Goal: Information Seeking & Learning: Learn about a topic

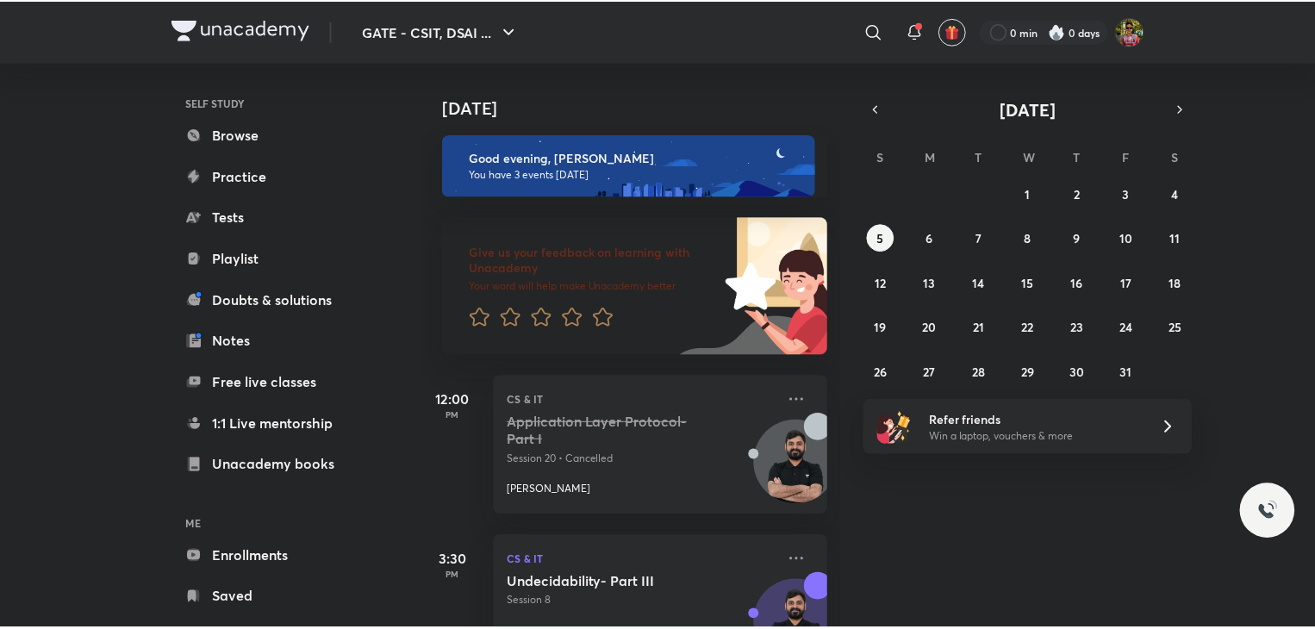
scroll to position [147, 0]
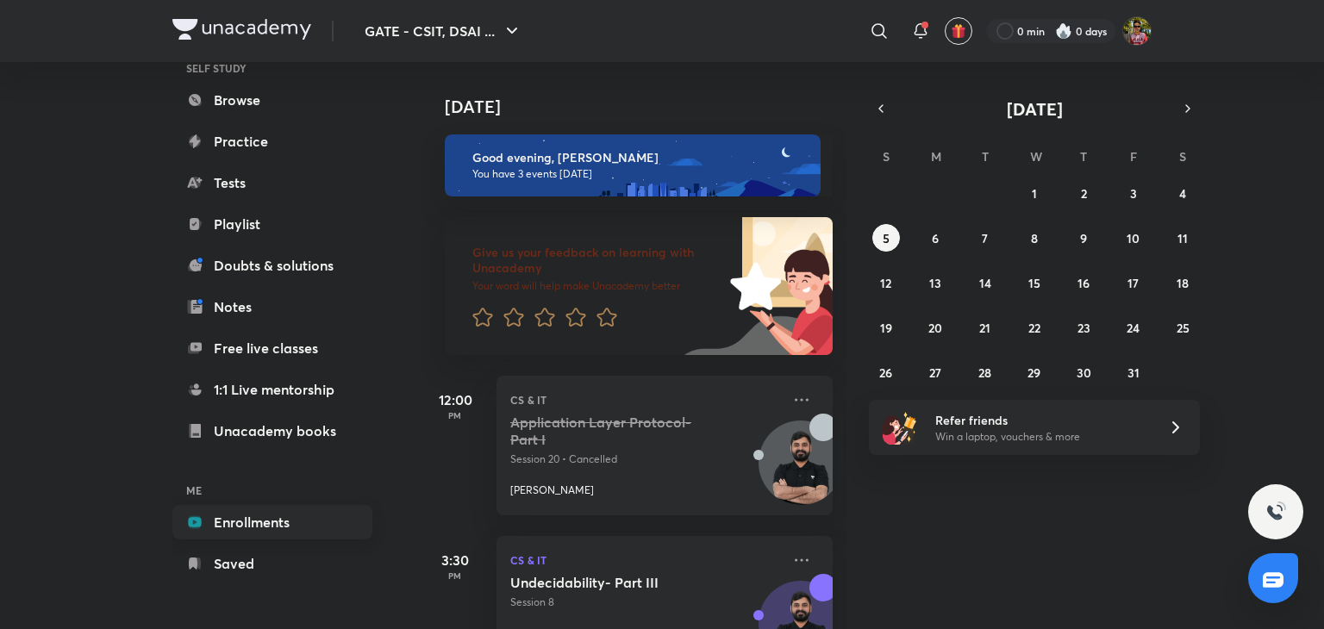
click at [253, 509] on link "Enrollments" at bounding box center [272, 522] width 200 height 34
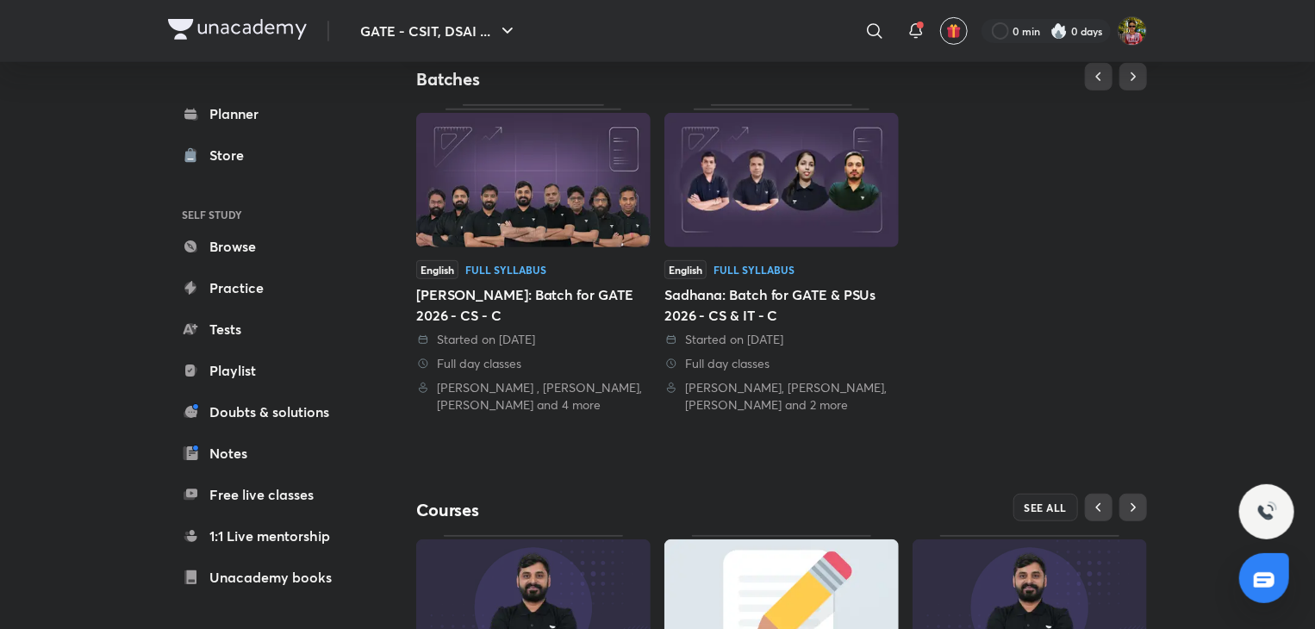
scroll to position [354, 0]
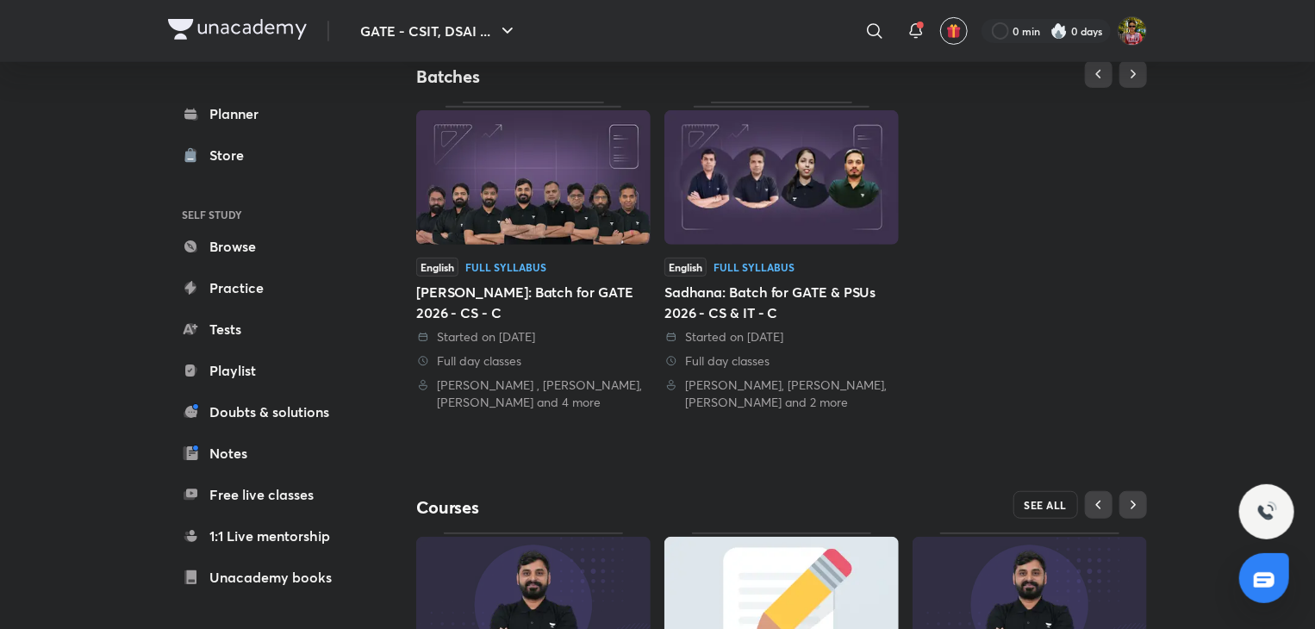
click at [1038, 495] on button "SEE ALL" at bounding box center [1047, 505] width 66 height 28
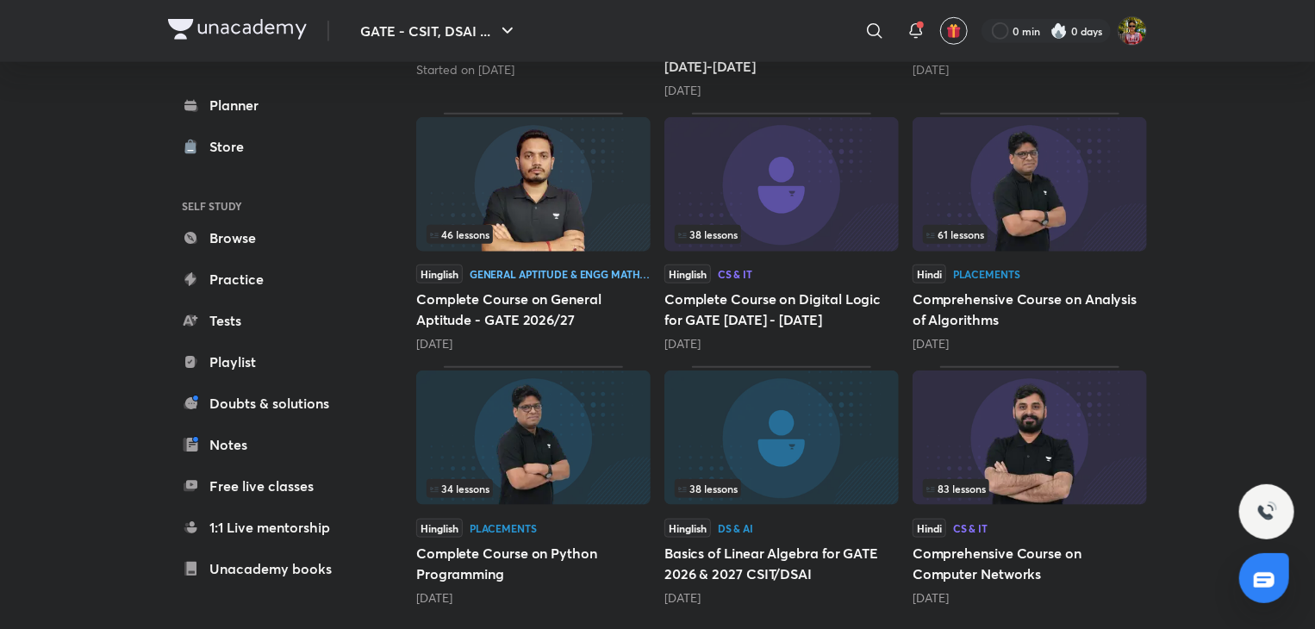
scroll to position [752, 0]
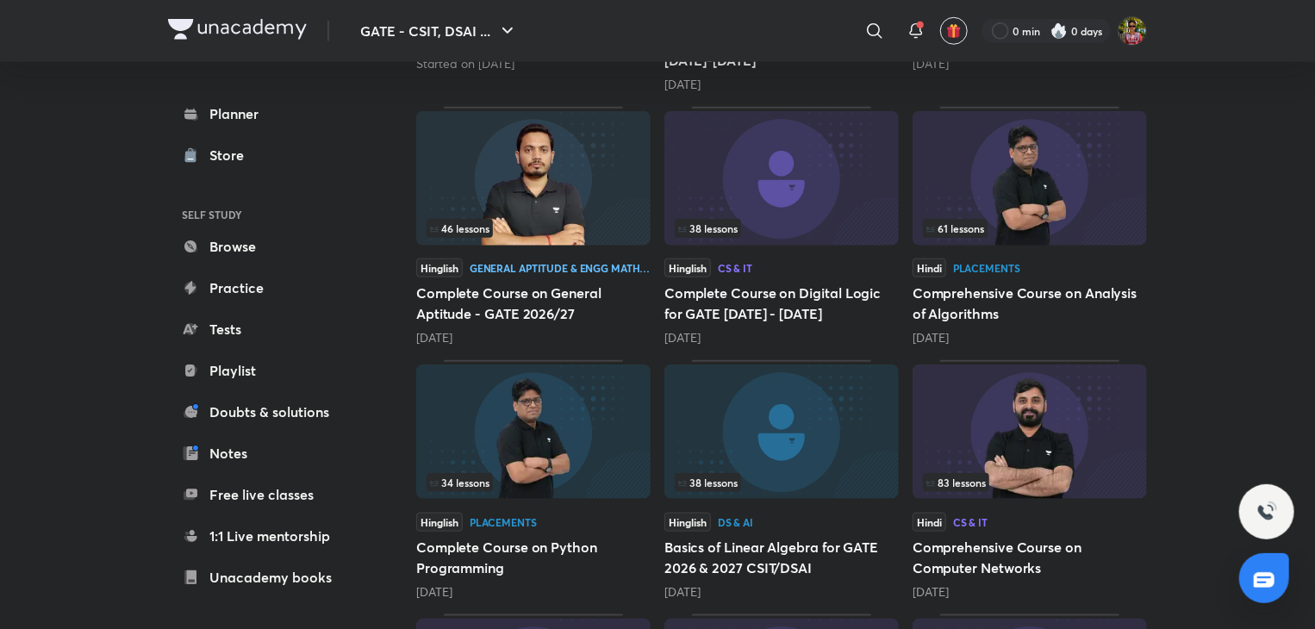
click at [1000, 527] on div "Hindi CS & IT" at bounding box center [1030, 522] width 234 height 19
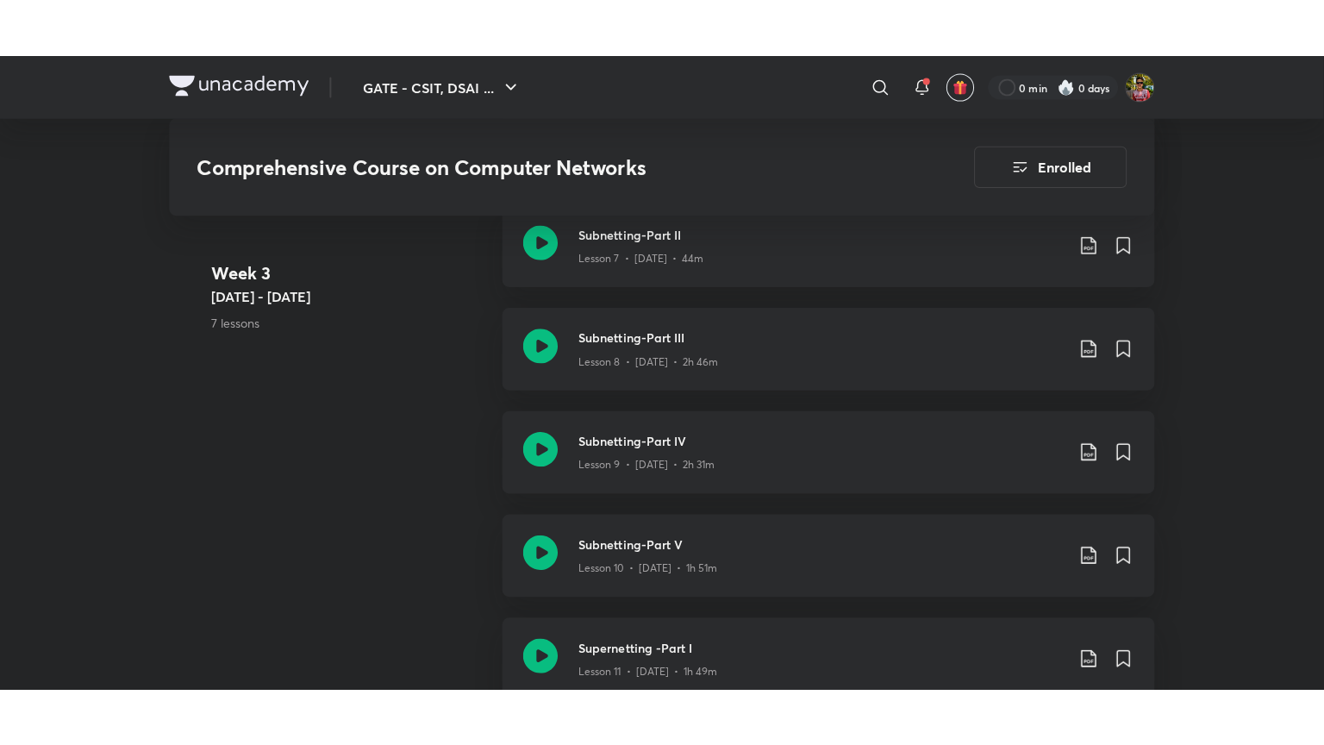
scroll to position [1829, 0]
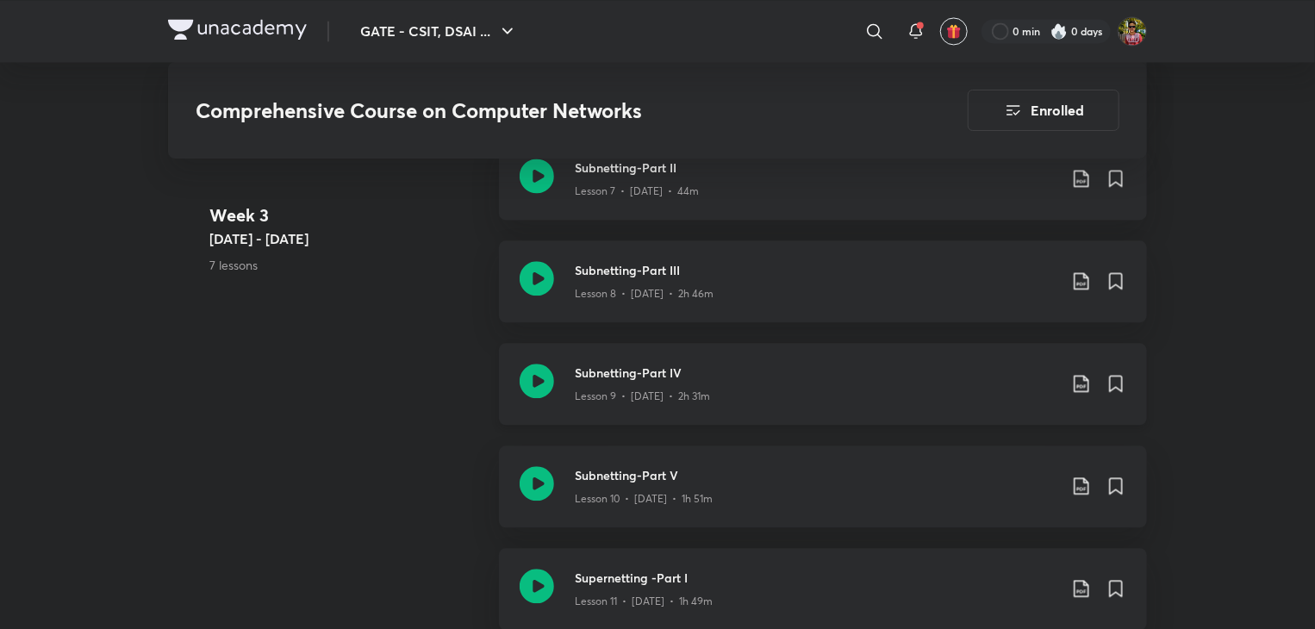
click at [626, 411] on div "Subnetting-Part IV Lesson 9 • [DATE] • 2h 31m" at bounding box center [823, 384] width 648 height 82
